Goal: Task Accomplishment & Management: Complete application form

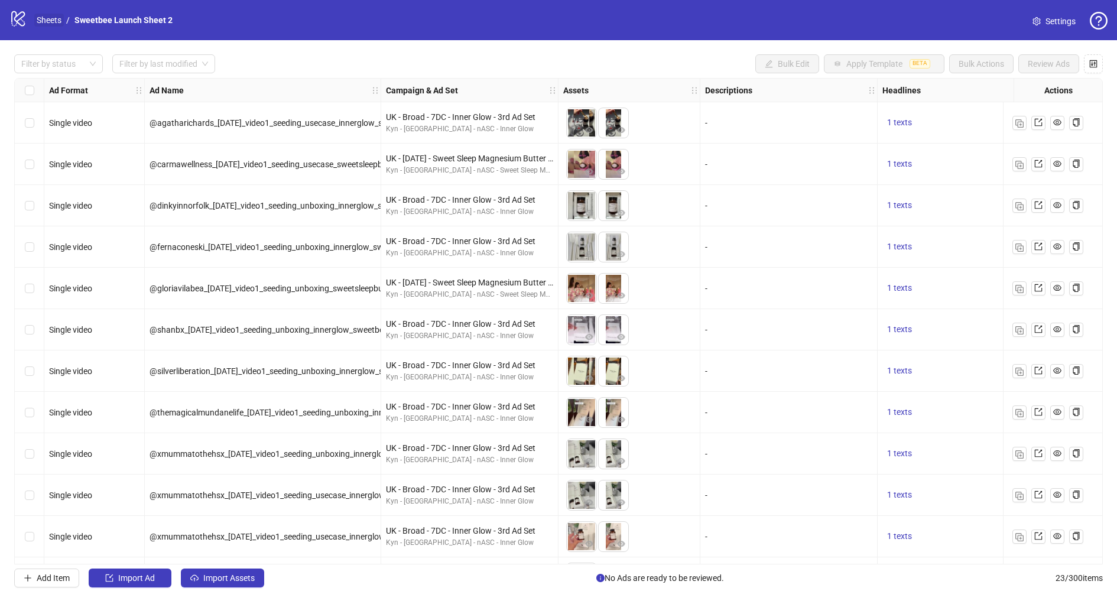
click at [48, 23] on link "Sheets" at bounding box center [49, 20] width 30 height 13
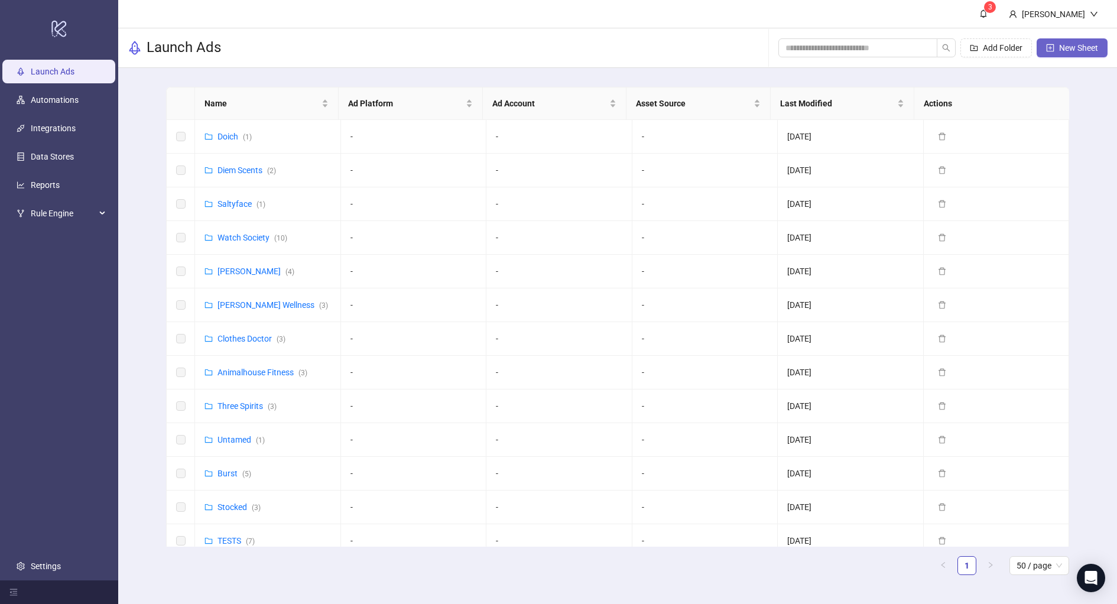
click at [1080, 47] on span "New Sheet" at bounding box center [1078, 47] width 39 height 9
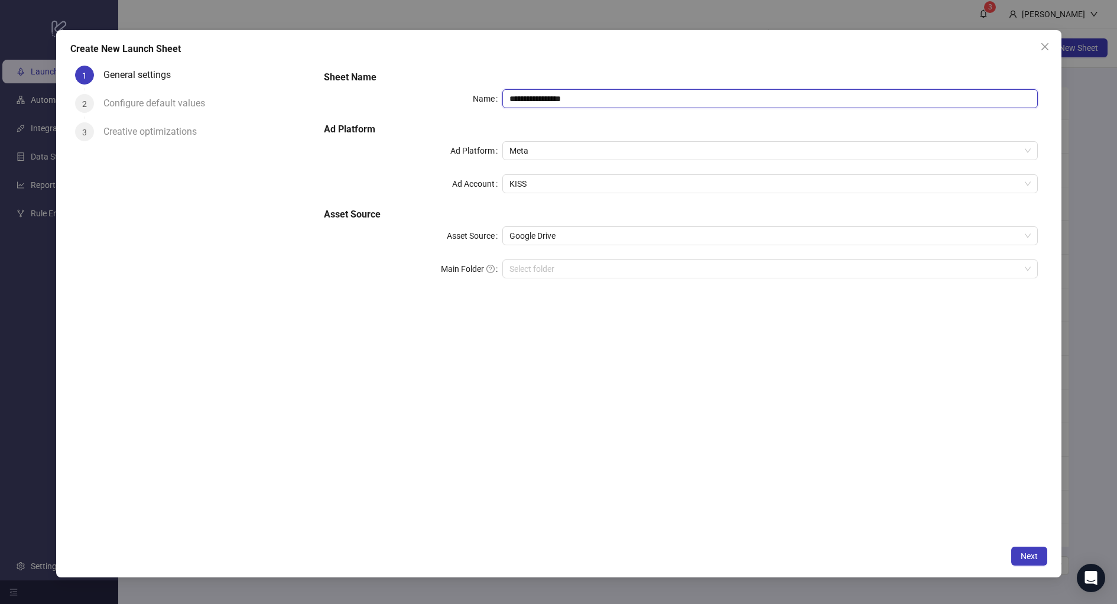
click at [559, 96] on input "**********" at bounding box center [769, 98] width 535 height 19
click at [542, 182] on span "KISS" at bounding box center [769, 184] width 521 height 18
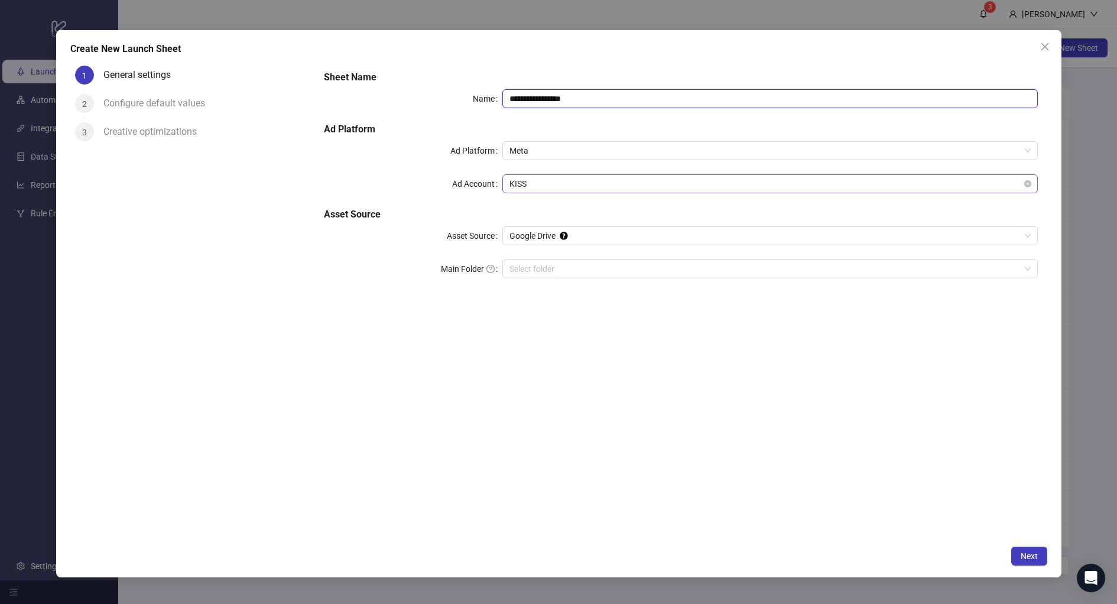
type input "**********"
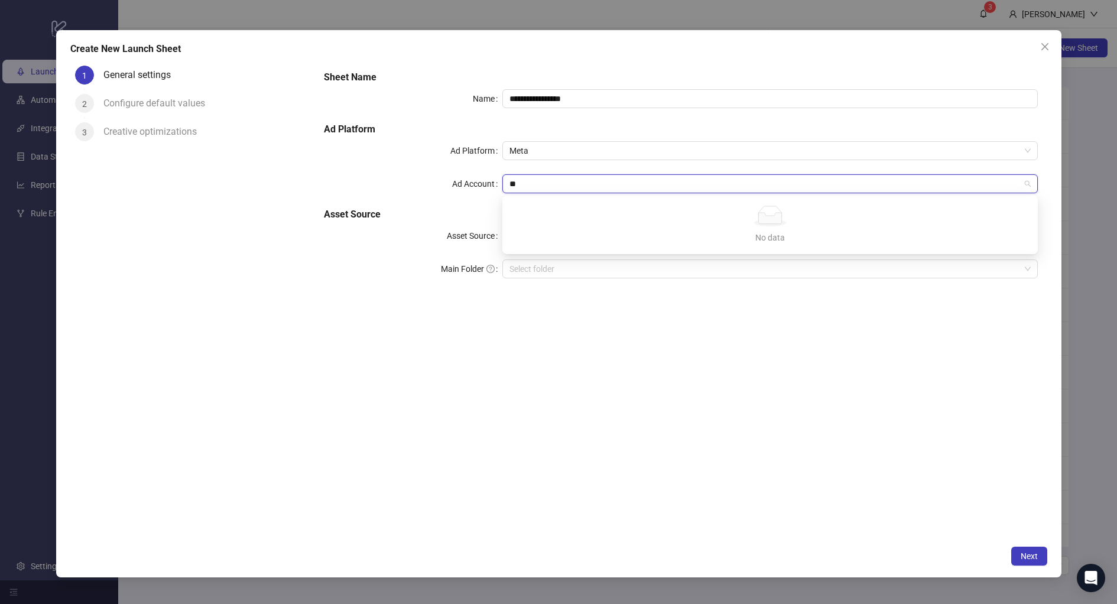
type input "*"
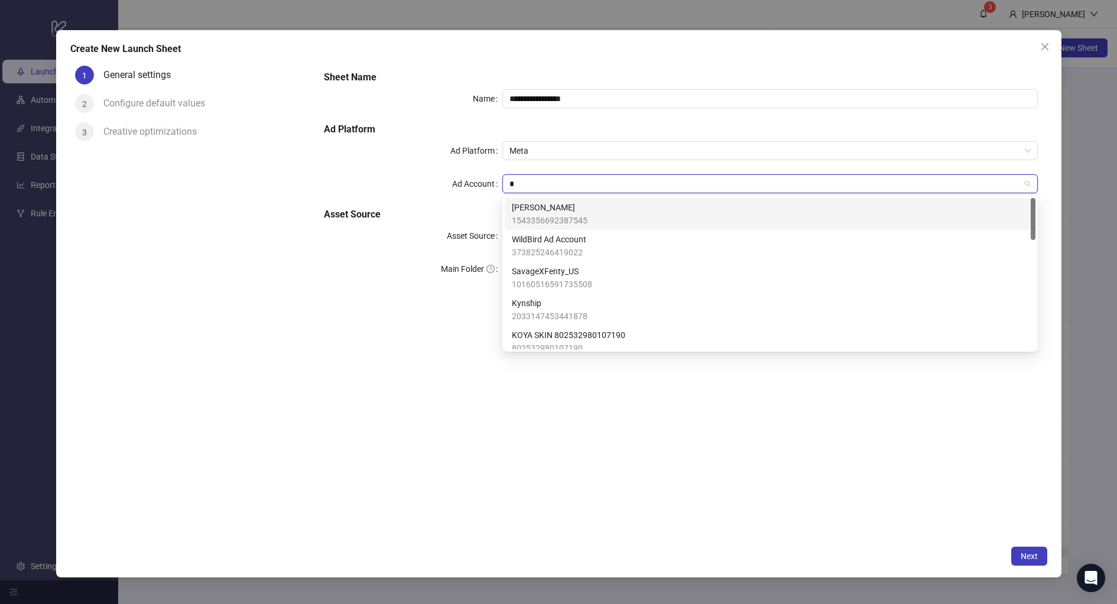
type input "**"
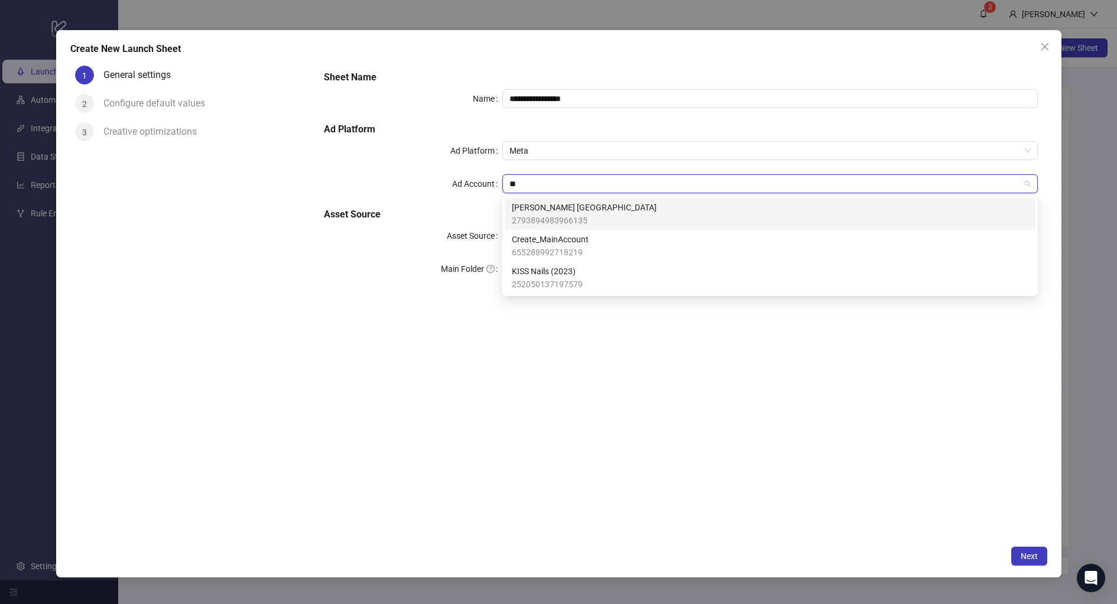
click at [567, 206] on span "[PERSON_NAME] [GEOGRAPHIC_DATA]" at bounding box center [584, 207] width 145 height 13
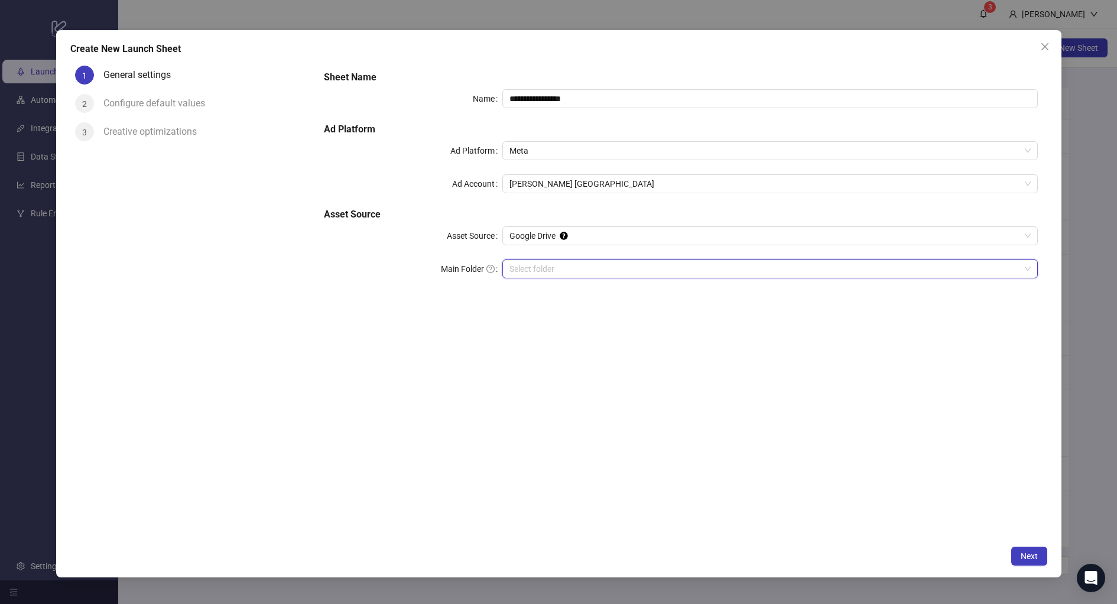
click at [530, 267] on input "Main Folder" at bounding box center [764, 269] width 510 height 18
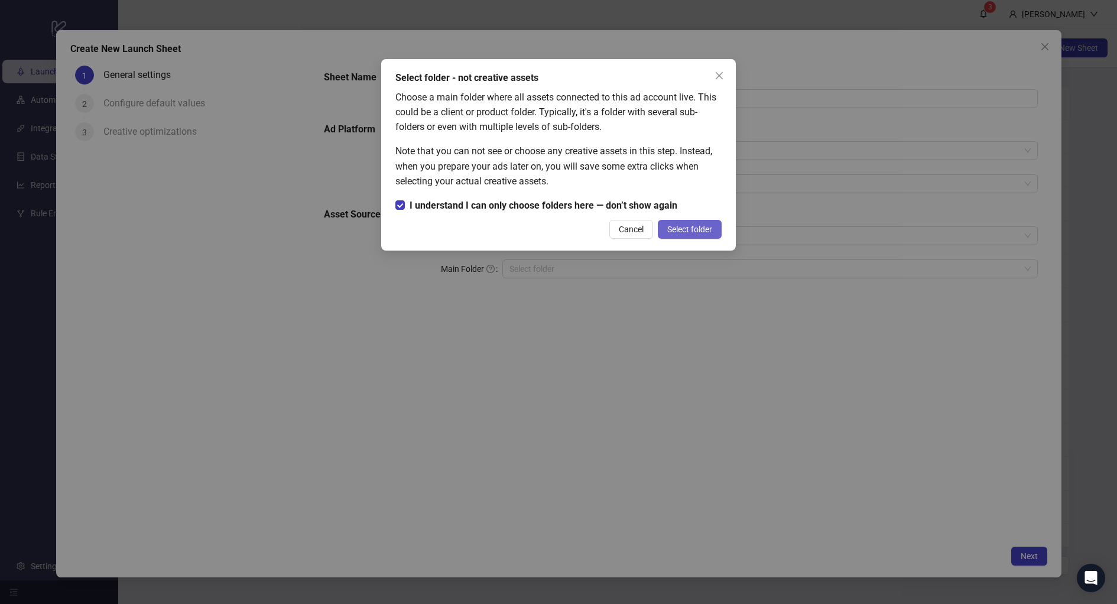
click at [694, 226] on span "Select folder" at bounding box center [689, 228] width 45 height 9
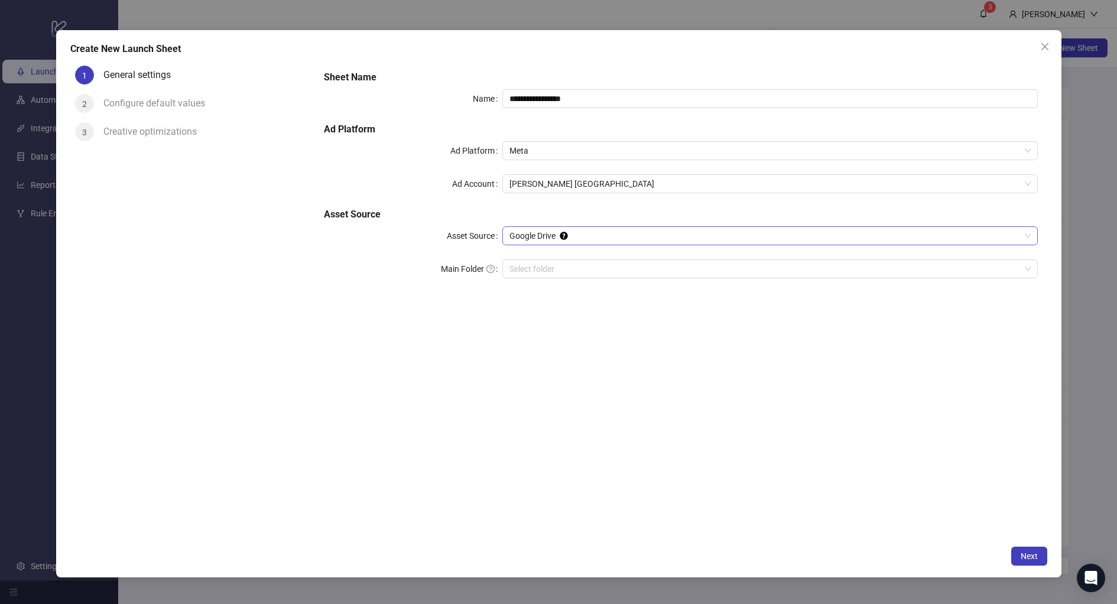
click at [538, 231] on span "Google Drive" at bounding box center [769, 236] width 521 height 18
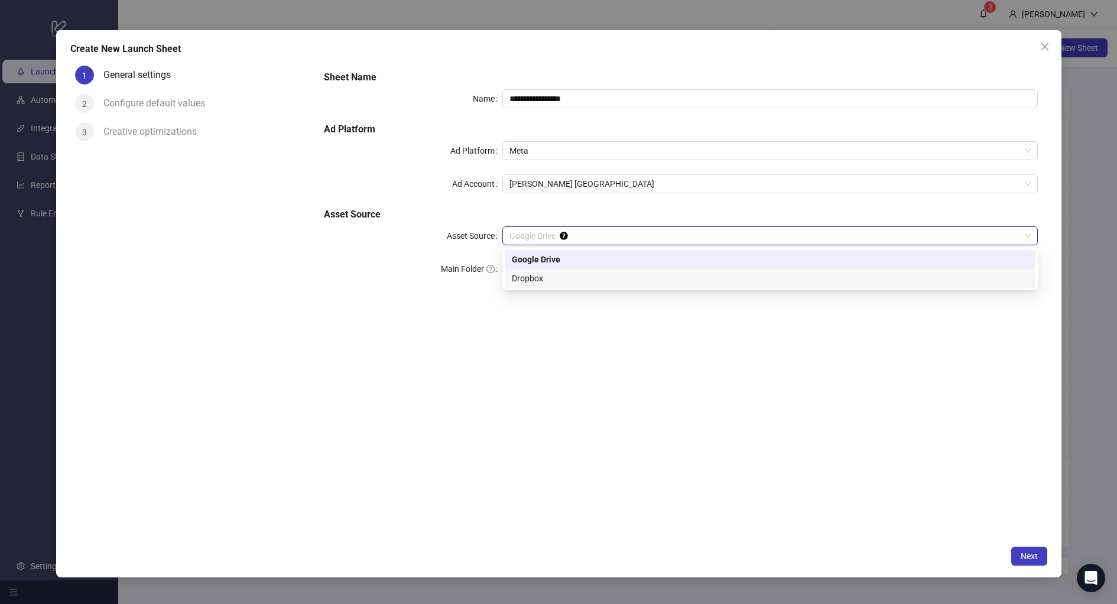
click at [554, 272] on div "Dropbox" at bounding box center [770, 278] width 516 height 13
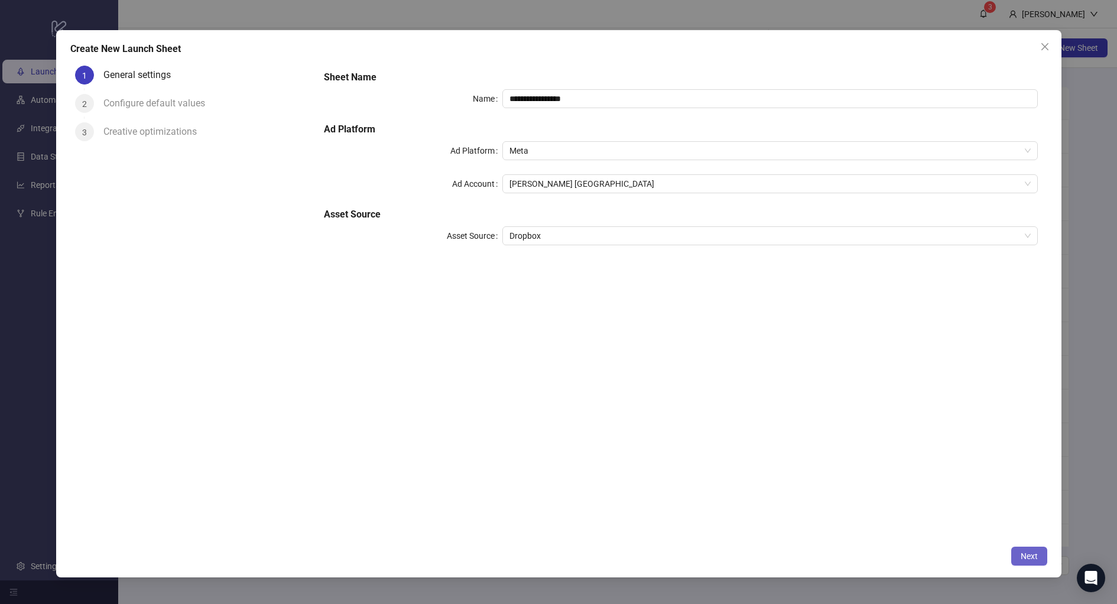
click at [1021, 553] on span "Next" at bounding box center [1028, 555] width 17 height 9
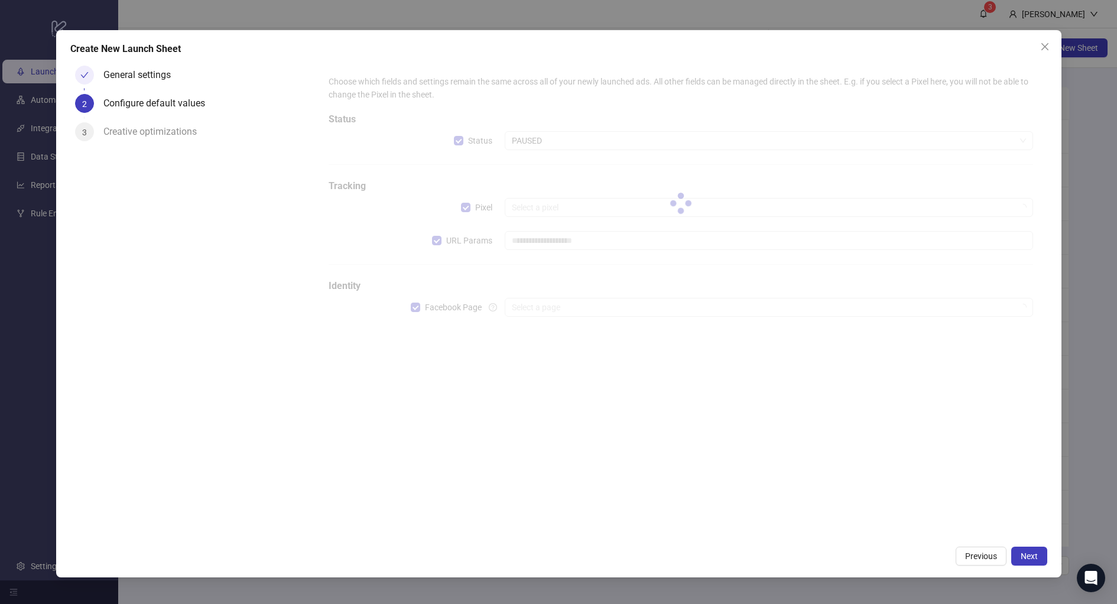
type input "**********"
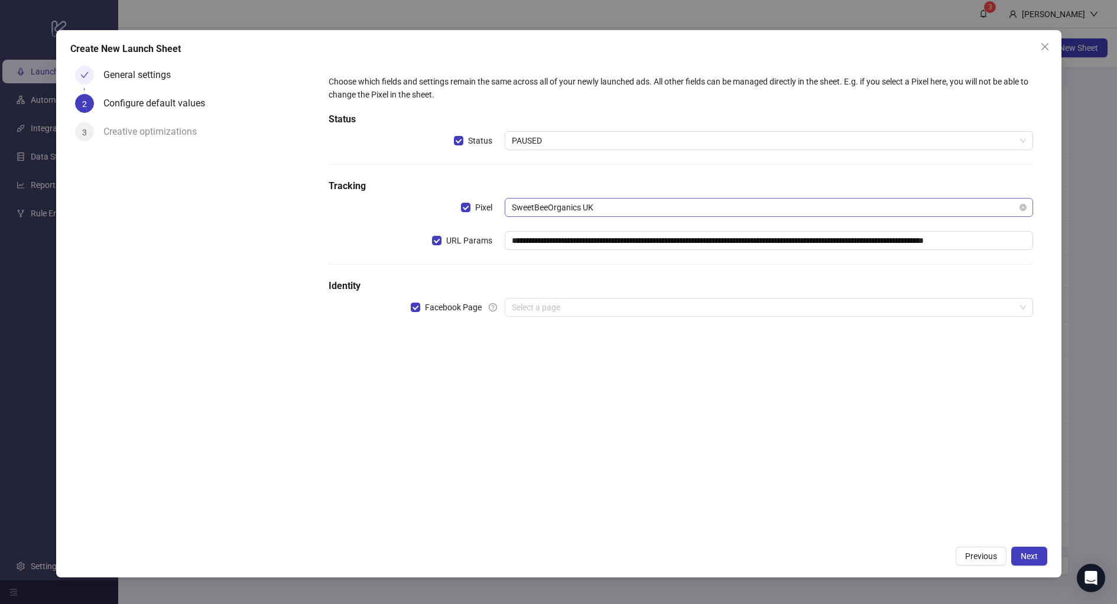
click at [573, 207] on span "SweetBeeOrganics UK" at bounding box center [769, 208] width 514 height 18
click at [557, 175] on div "**********" at bounding box center [681, 202] width 714 height 265
click at [564, 298] on div "Select a page" at bounding box center [769, 307] width 528 height 19
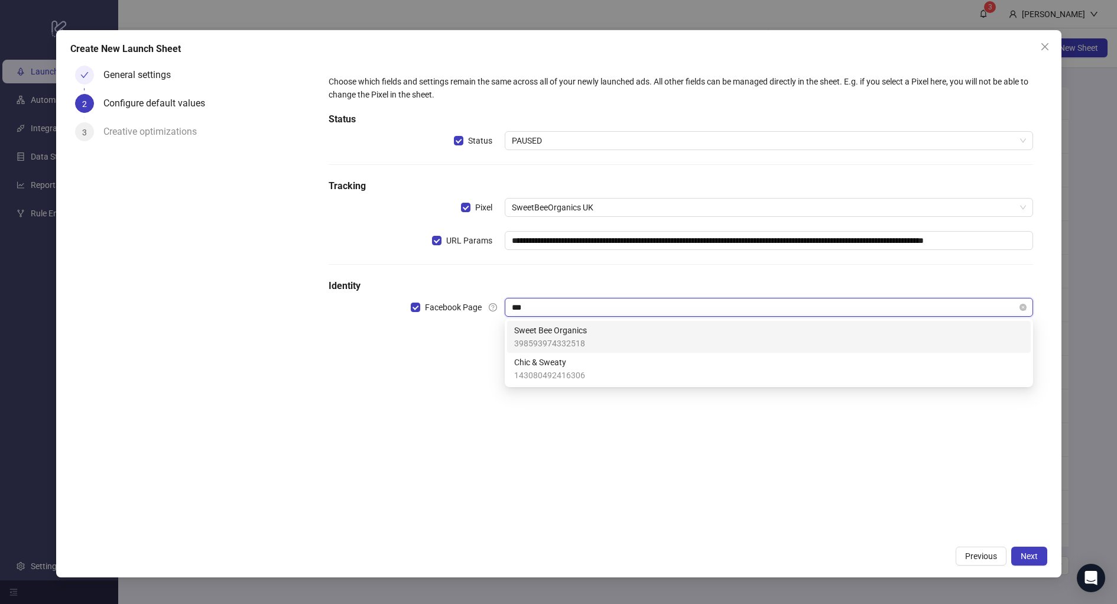
type input "****"
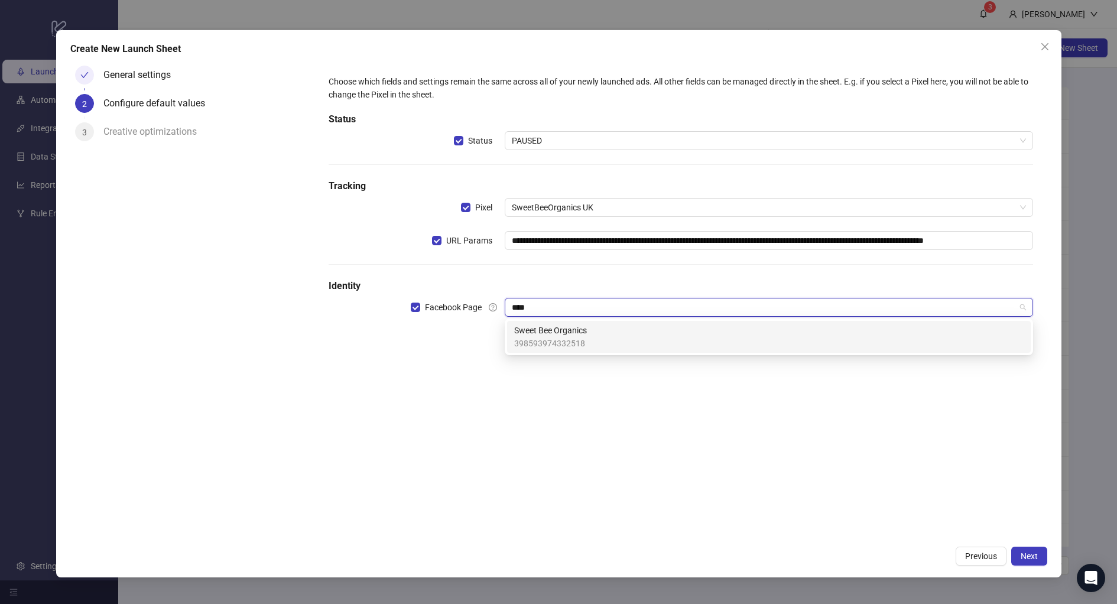
click at [565, 349] on span "398593974332518" at bounding box center [550, 343] width 73 height 13
click at [539, 336] on input "search" at bounding box center [763, 340] width 503 height 18
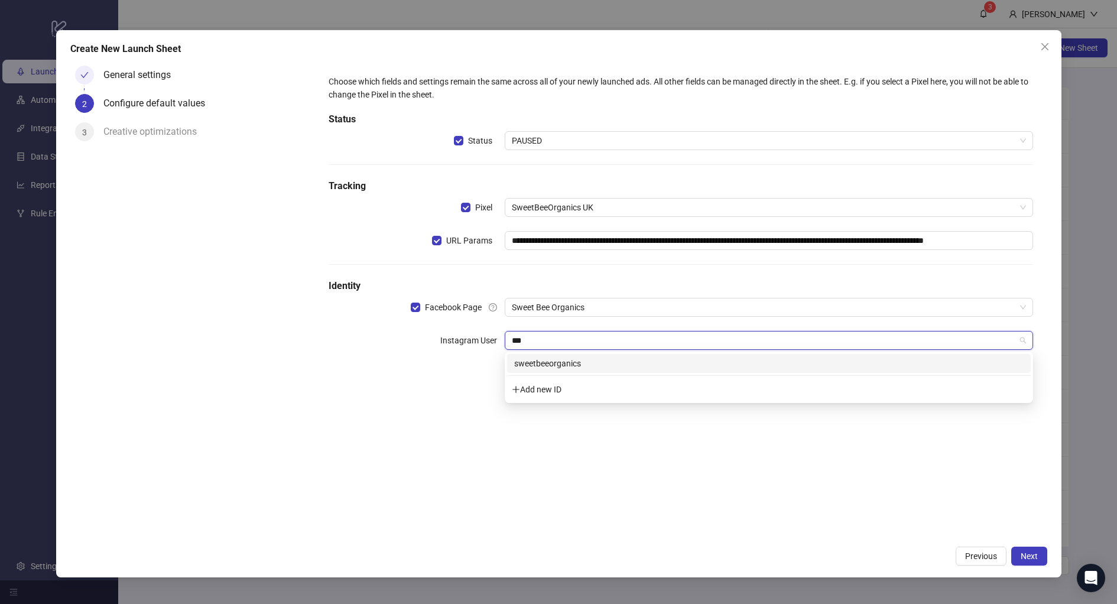
type input "****"
click at [551, 364] on div "sweetbeeorganics" at bounding box center [768, 363] width 509 height 13
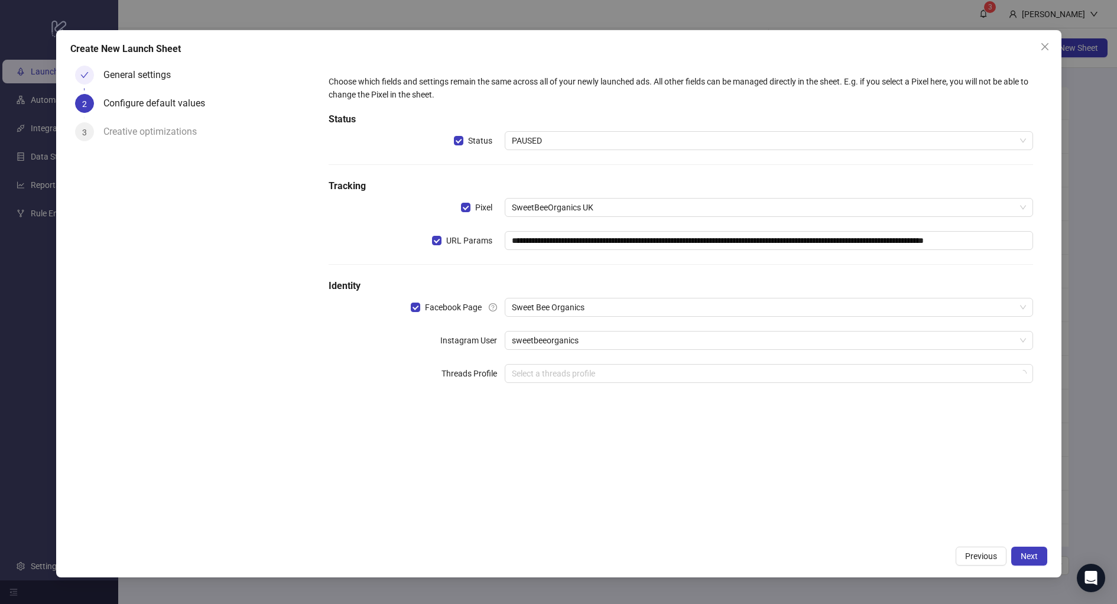
click at [501, 279] on h5 "Identity" at bounding box center [680, 286] width 704 height 14
click at [630, 361] on div "**********" at bounding box center [681, 235] width 714 height 331
click at [632, 368] on input "search" at bounding box center [763, 374] width 503 height 18
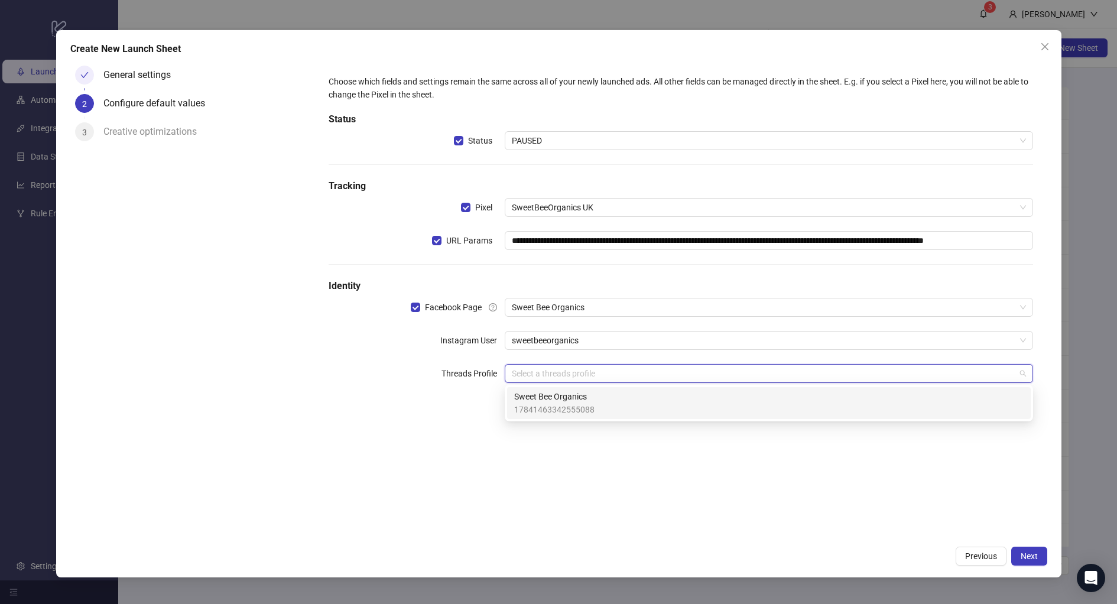
type input "*"
click at [614, 394] on div "Sweet Bee Organics 17841463342555088" at bounding box center [768, 403] width 509 height 26
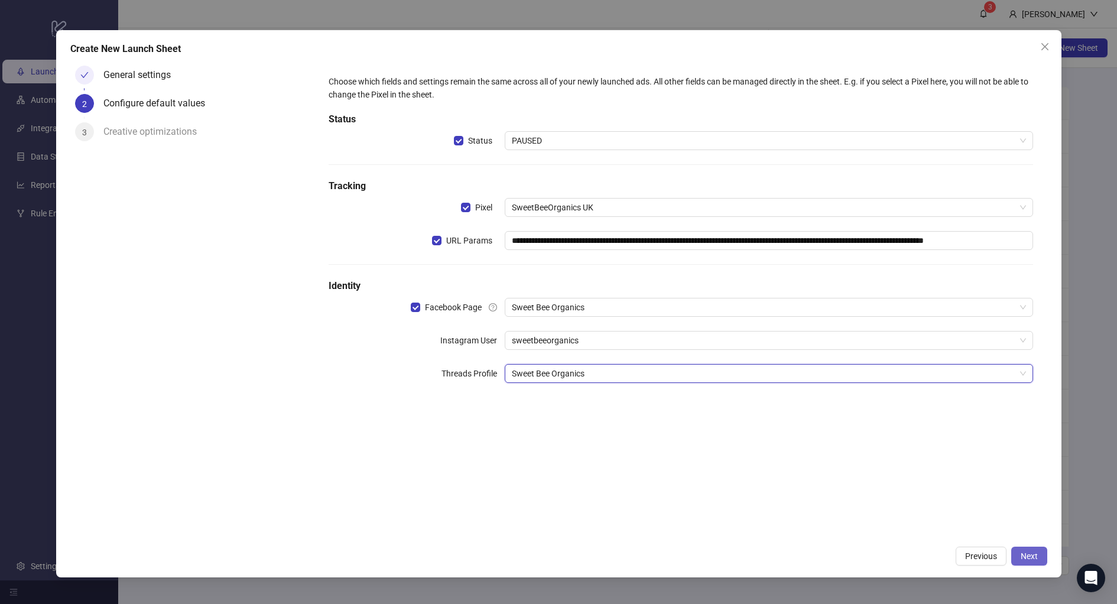
click at [1021, 557] on span "Next" at bounding box center [1028, 555] width 17 height 9
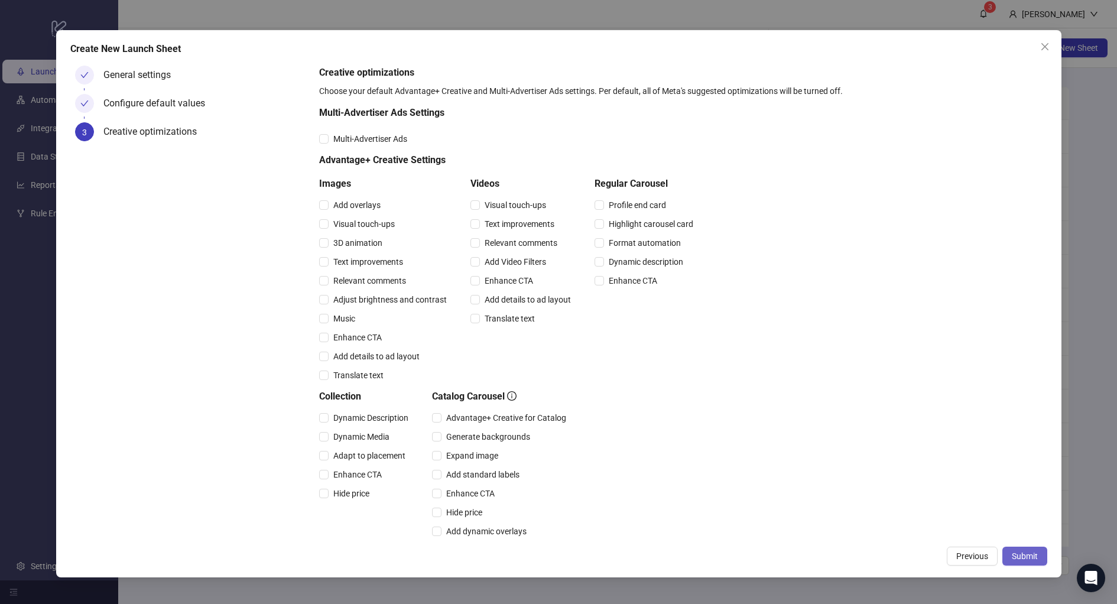
click at [1039, 557] on button "Submit" at bounding box center [1024, 555] width 45 height 19
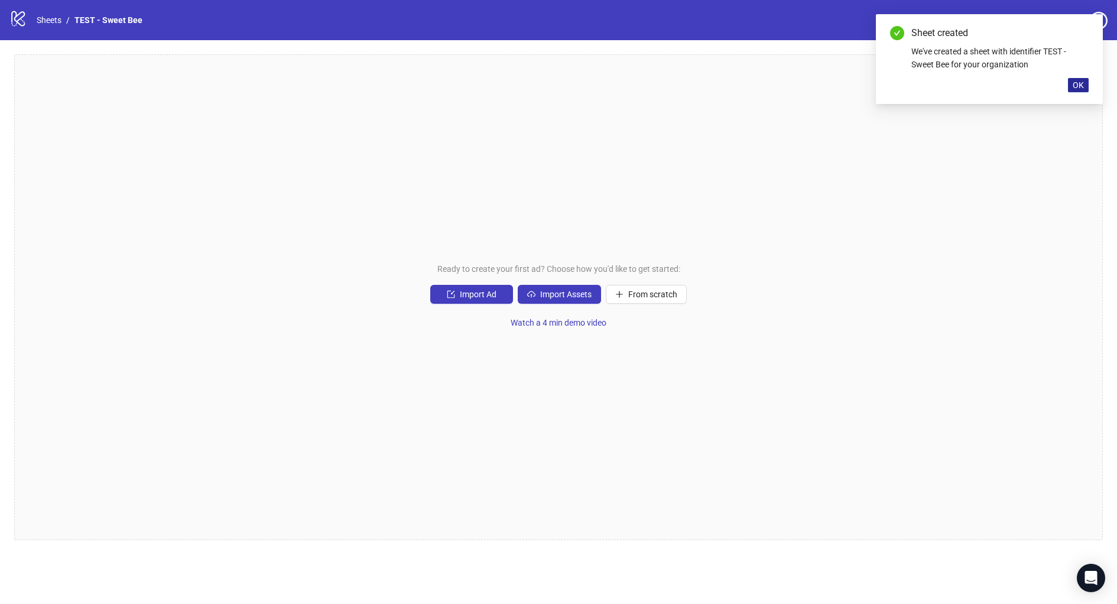
click at [1081, 88] on span "OK" at bounding box center [1077, 84] width 11 height 9
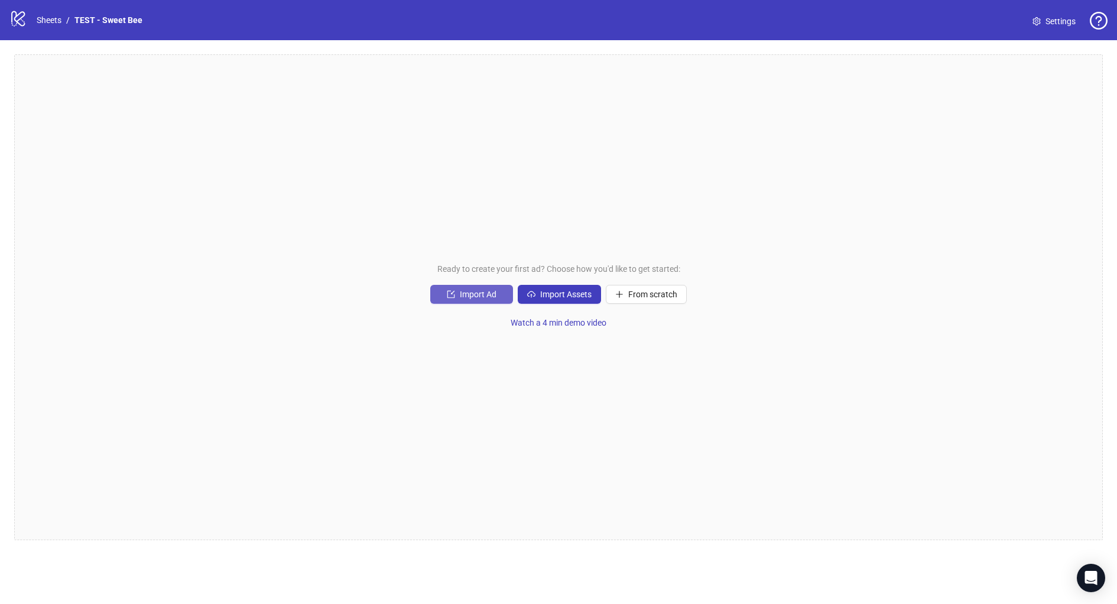
click at [442, 292] on button "Import Ad" at bounding box center [471, 294] width 83 height 19
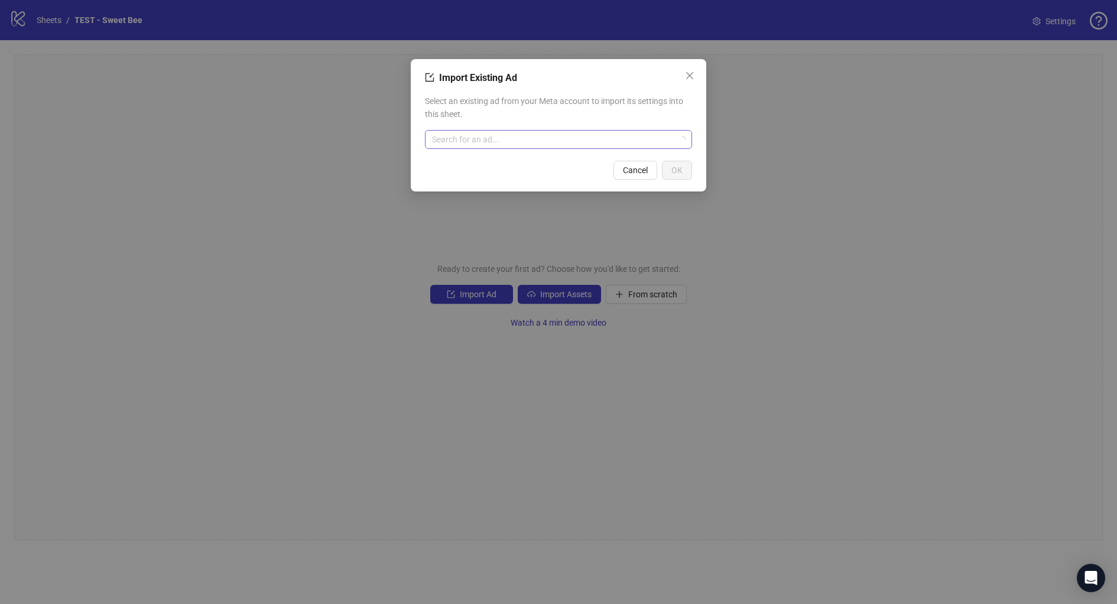
click at [457, 145] on input "search" at bounding box center [553, 140] width 242 height 18
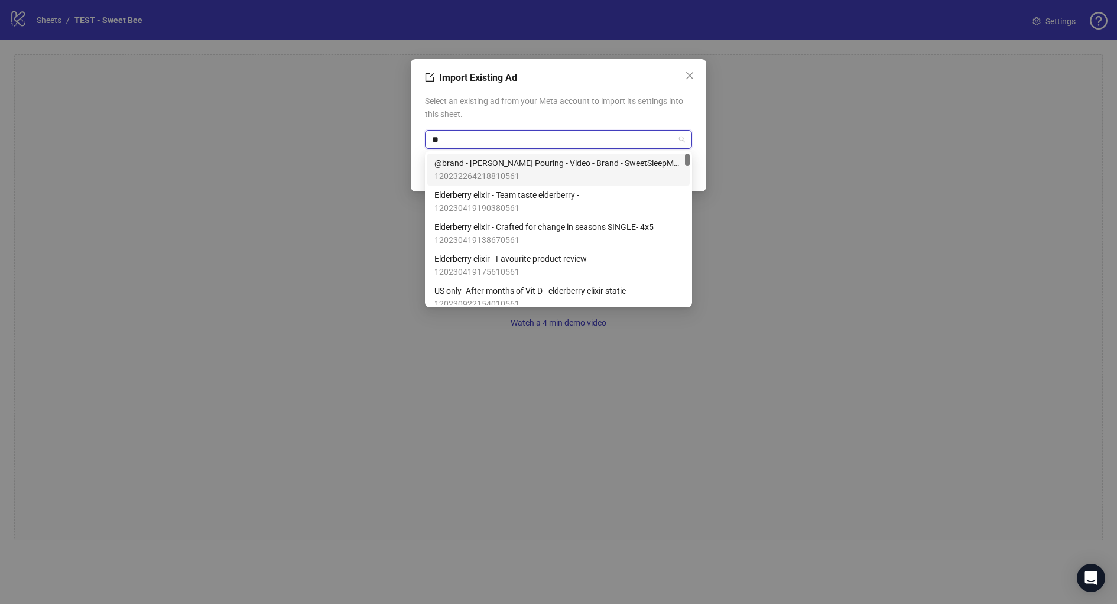
type input "*"
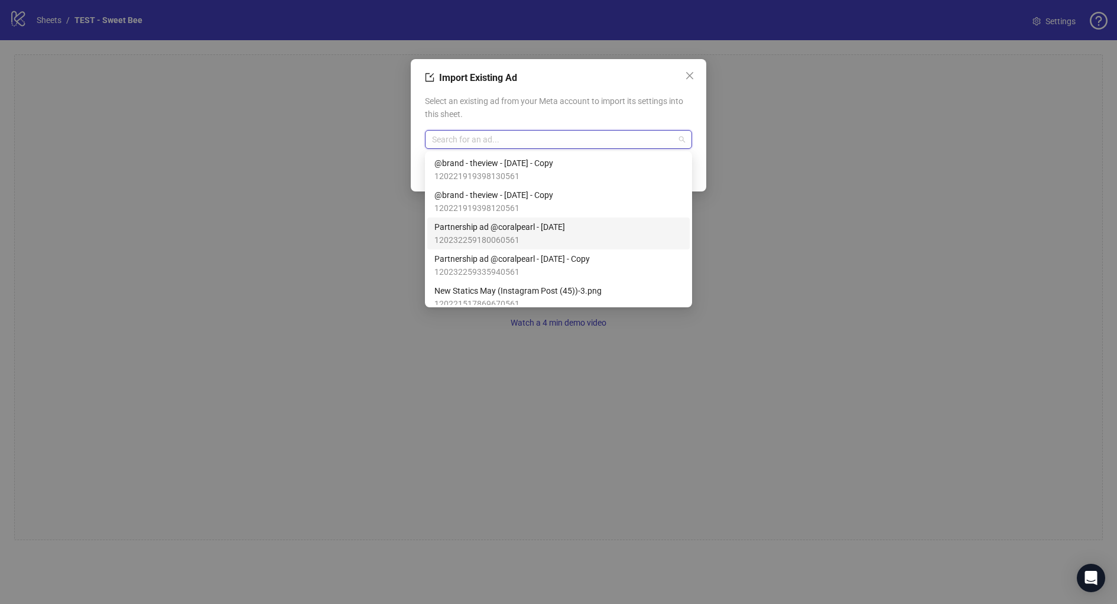
click at [502, 240] on span "120232259180060561" at bounding box center [499, 239] width 131 height 13
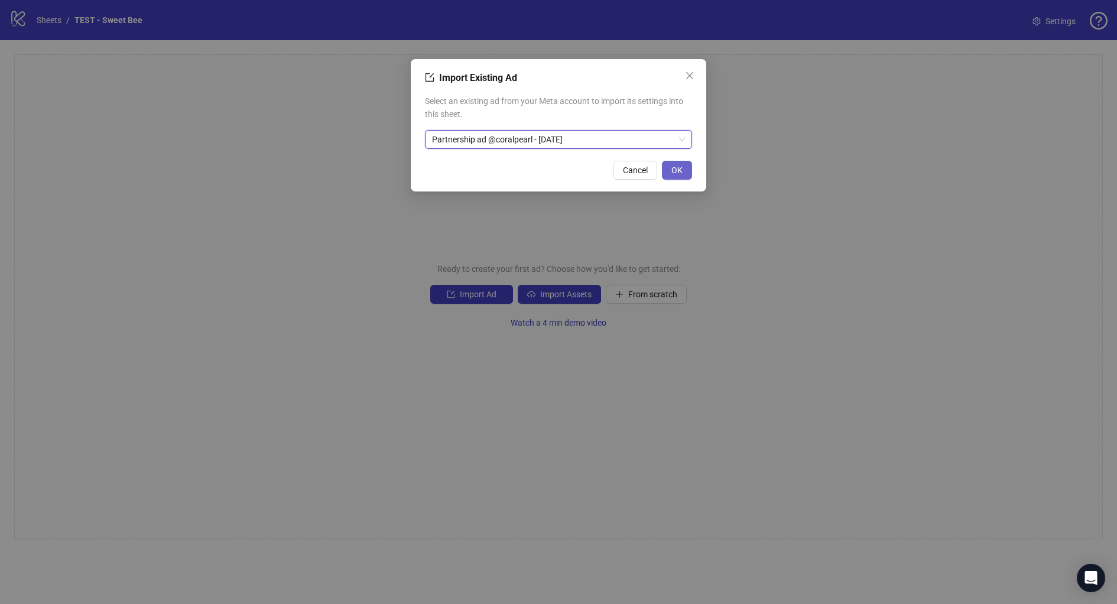
click at [689, 171] on button "OK" at bounding box center [677, 170] width 30 height 19
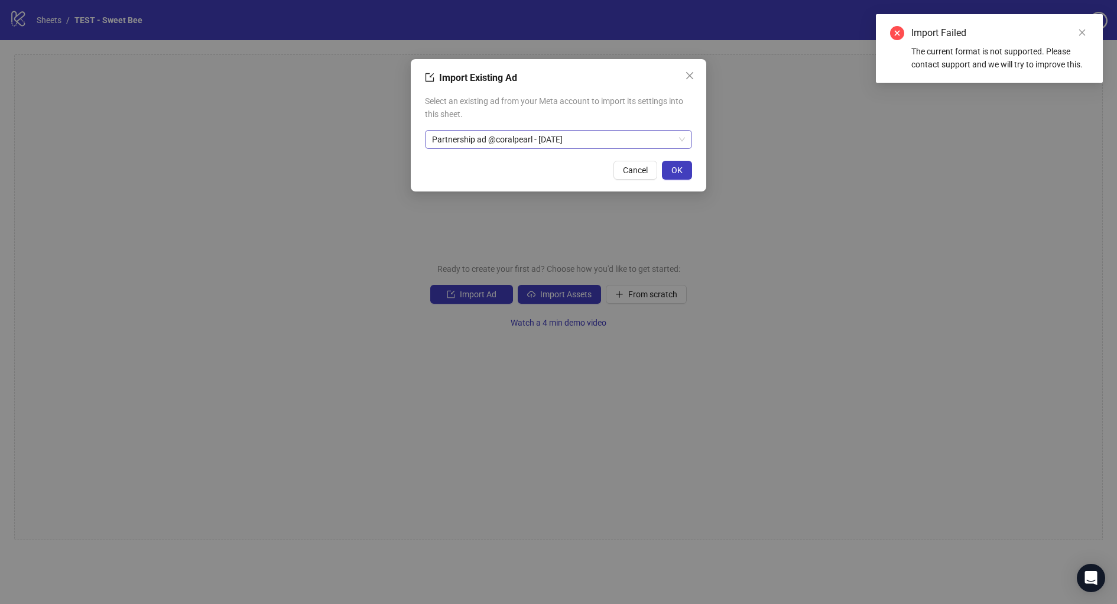
click at [504, 135] on span "Partnership ad @coralpearl - [DATE]" at bounding box center [558, 140] width 253 height 18
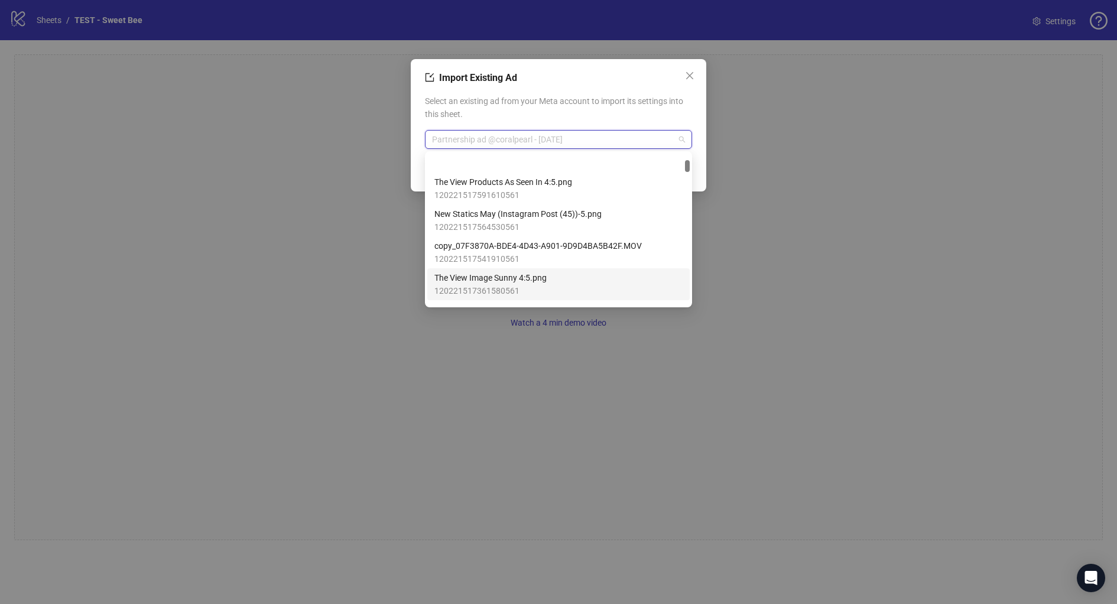
scroll to position [387, 0]
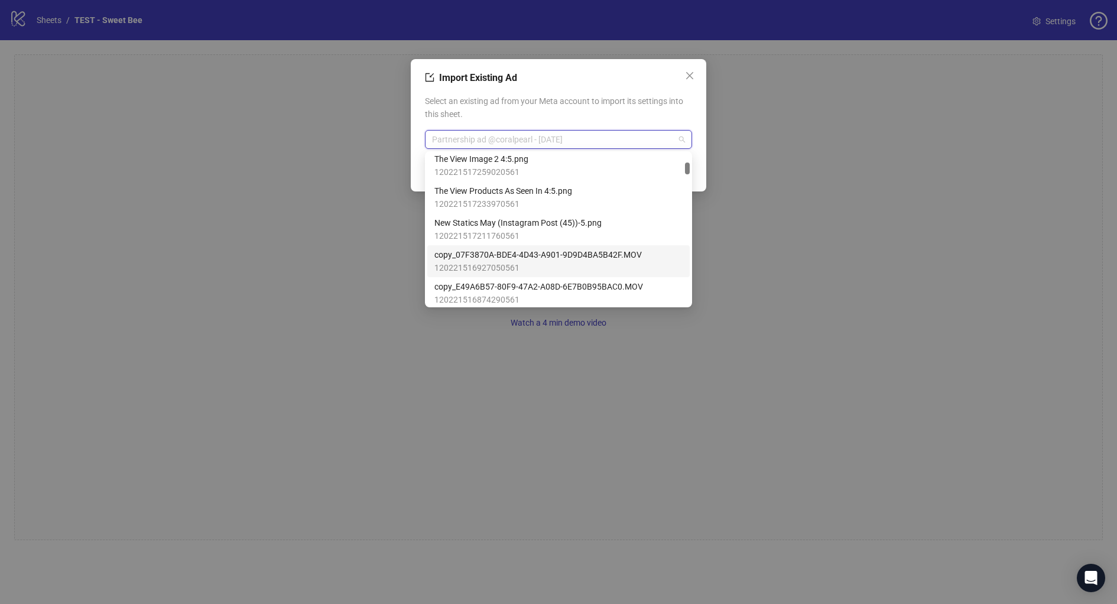
click at [484, 262] on span "120221516927050561" at bounding box center [537, 267] width 207 height 13
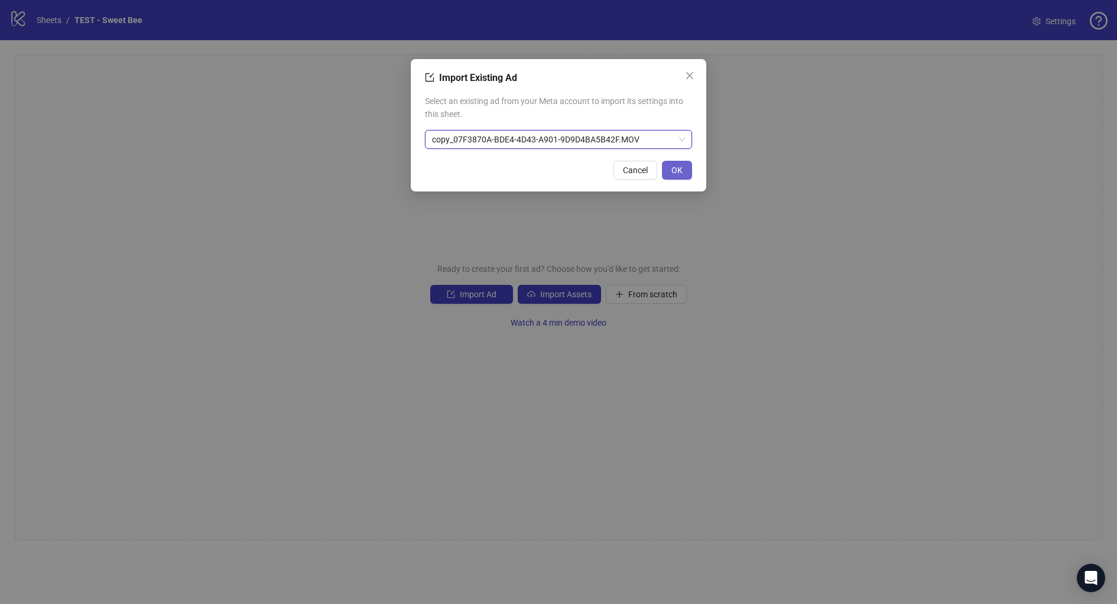
click at [672, 168] on span "OK" at bounding box center [676, 169] width 11 height 9
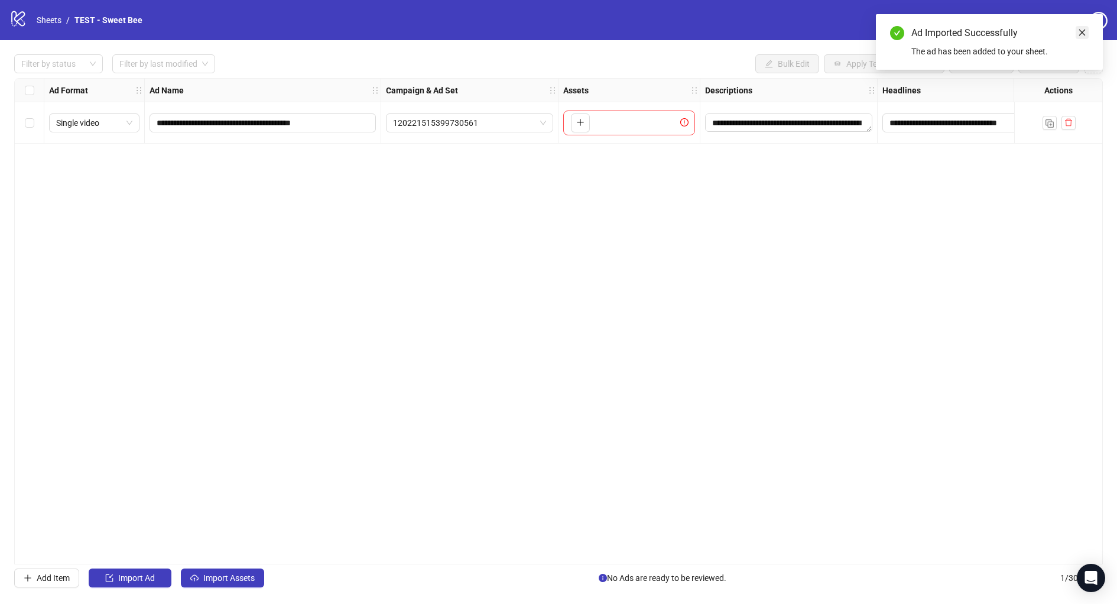
click at [1079, 34] on icon "close" at bounding box center [1082, 32] width 8 height 8
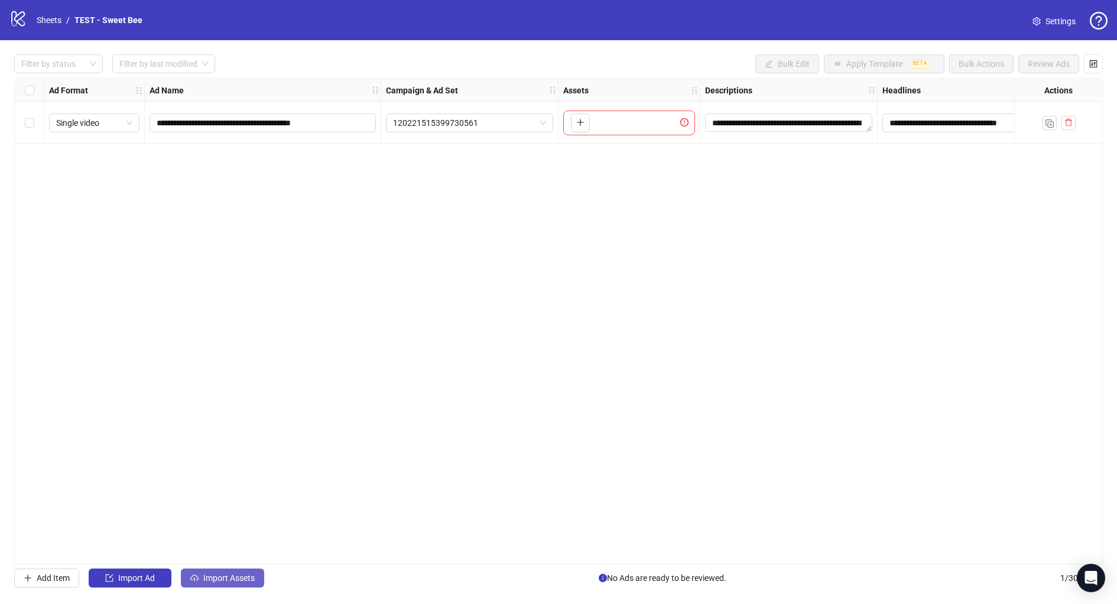
click at [233, 578] on span "Import Assets" at bounding box center [228, 577] width 51 height 9
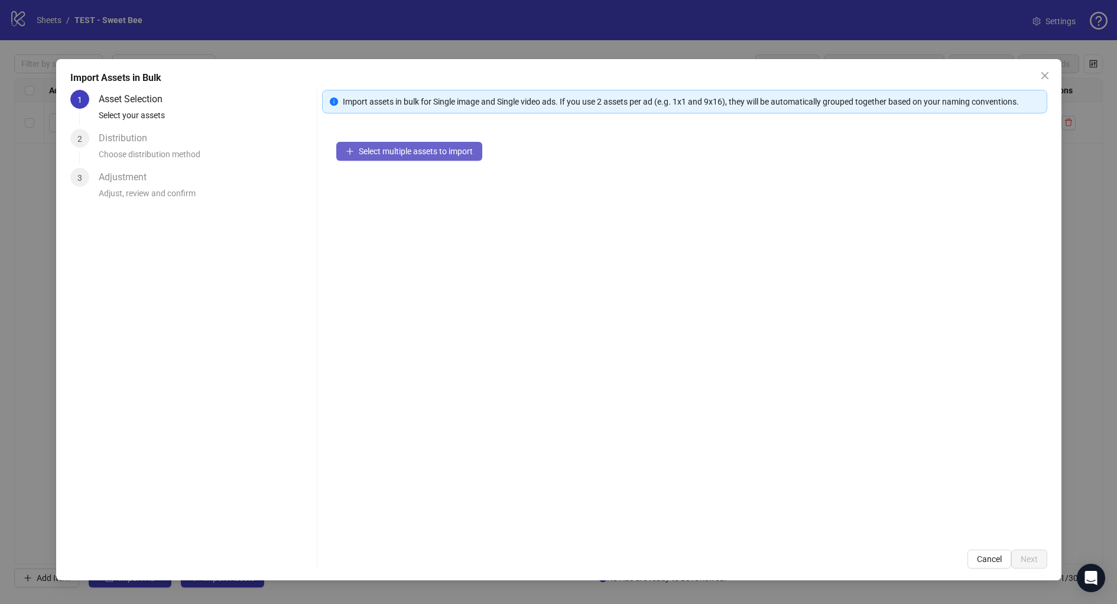
click at [391, 157] on button "Select multiple assets to import" at bounding box center [409, 151] width 146 height 19
